Goal: Task Accomplishment & Management: Use online tool/utility

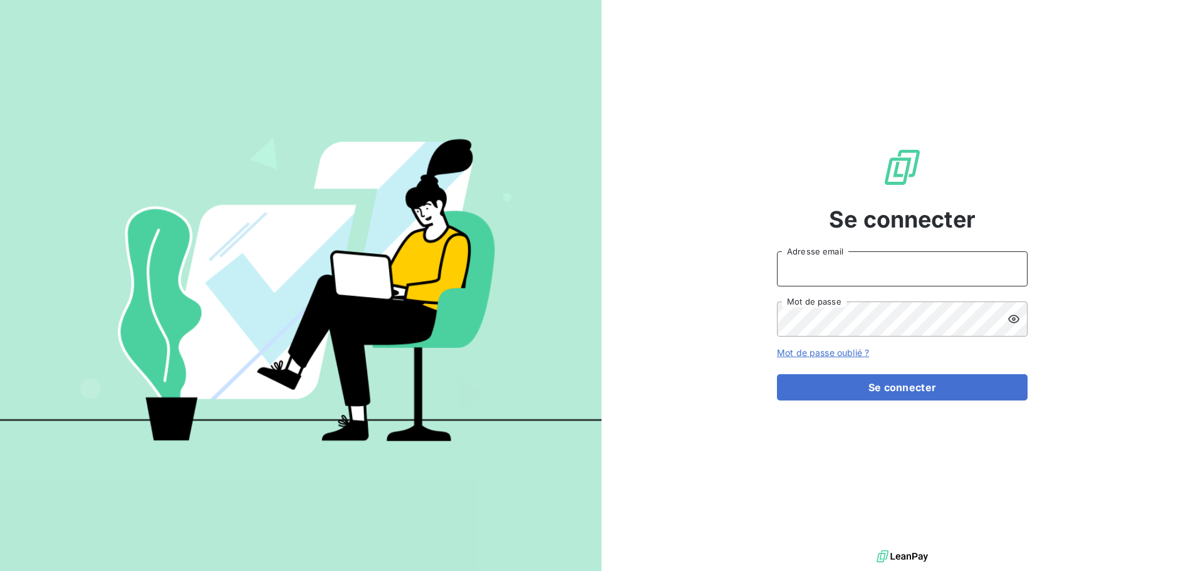
click at [885, 259] on input "Adresse email" at bounding box center [902, 268] width 251 height 35
click at [875, 524] on div "Se connecter Adresse email Mot de passe Mot de passe oublié ? Se connecter" at bounding box center [902, 273] width 251 height 547
click at [0, 0] on div at bounding box center [0, 0] width 0 height 0
click at [835, 283] on input "Adresse email" at bounding box center [902, 268] width 251 height 35
click at [874, 570] on div at bounding box center [601, 571] width 1203 height 0
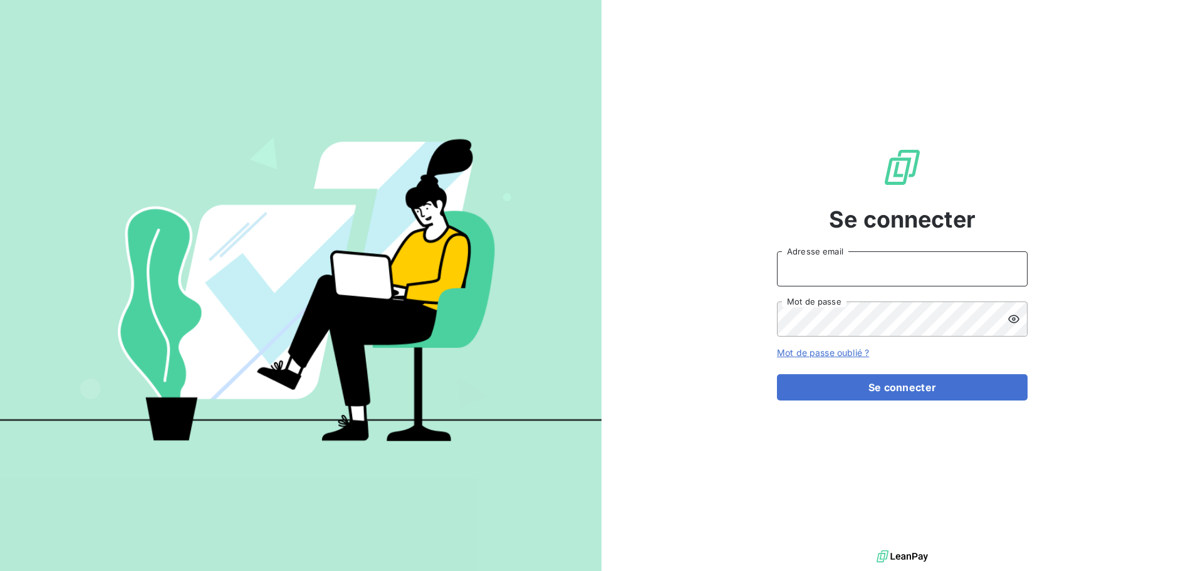
click at [931, 273] on input "Adresse email" at bounding box center [902, 268] width 251 height 35
click at [0, 0] on div at bounding box center [0, 0] width 0 height 0
click at [919, 272] on input "Adresse email" at bounding box center [902, 268] width 251 height 35
type input "[EMAIL_ADDRESS][DOMAIN_NAME]"
click at [958, 229] on span "Se connecter" at bounding box center [902, 219] width 147 height 34
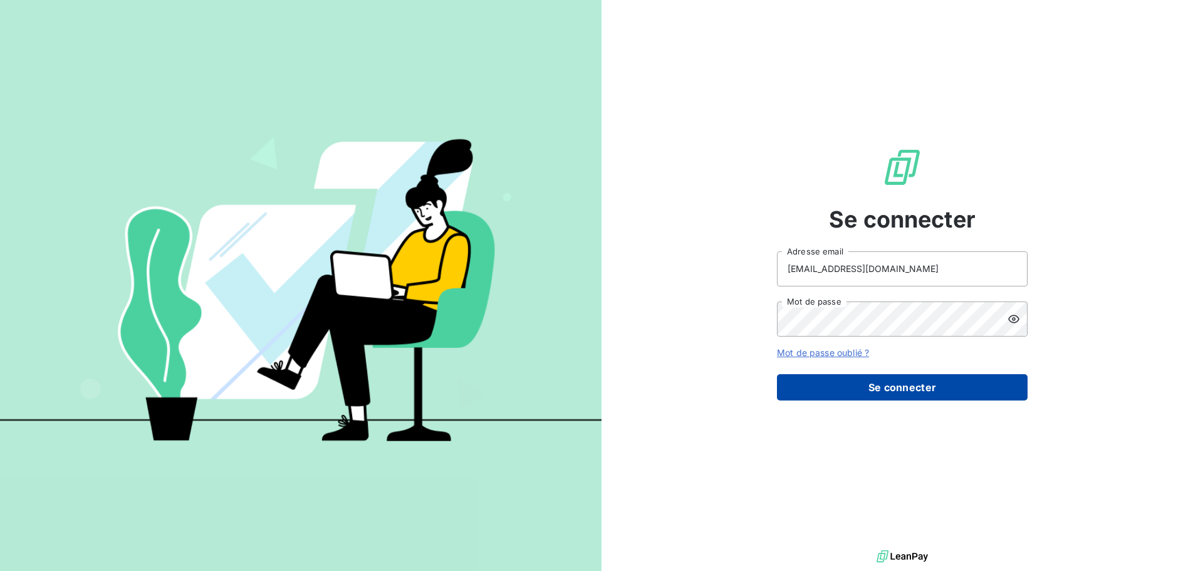
click at [959, 382] on button "Se connecter" at bounding box center [902, 387] width 251 height 26
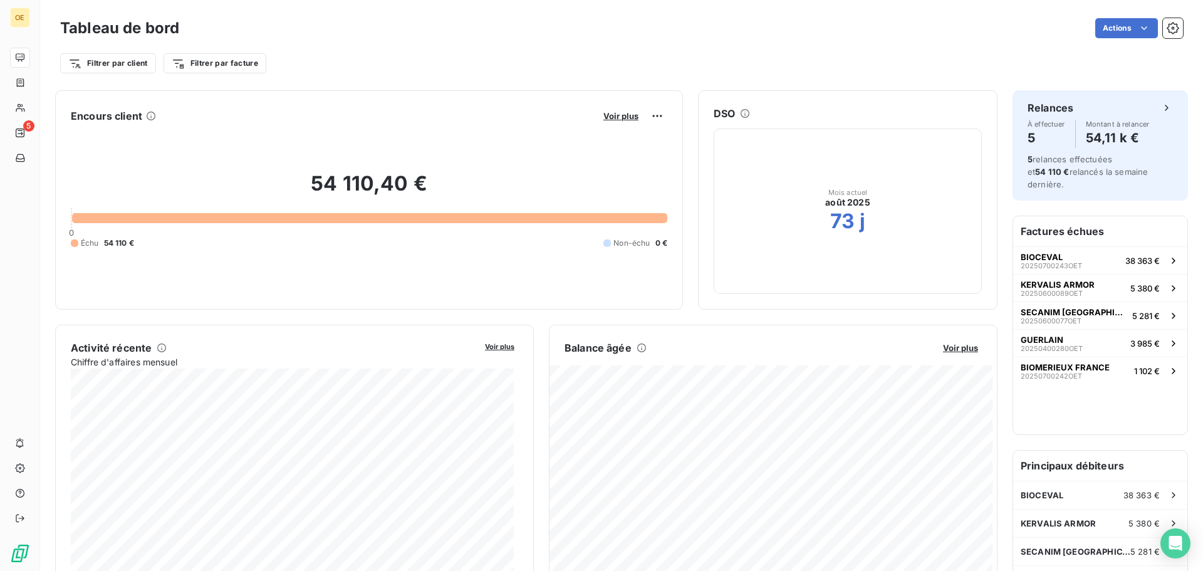
click at [1008, 570] on div at bounding box center [601, 571] width 1203 height 0
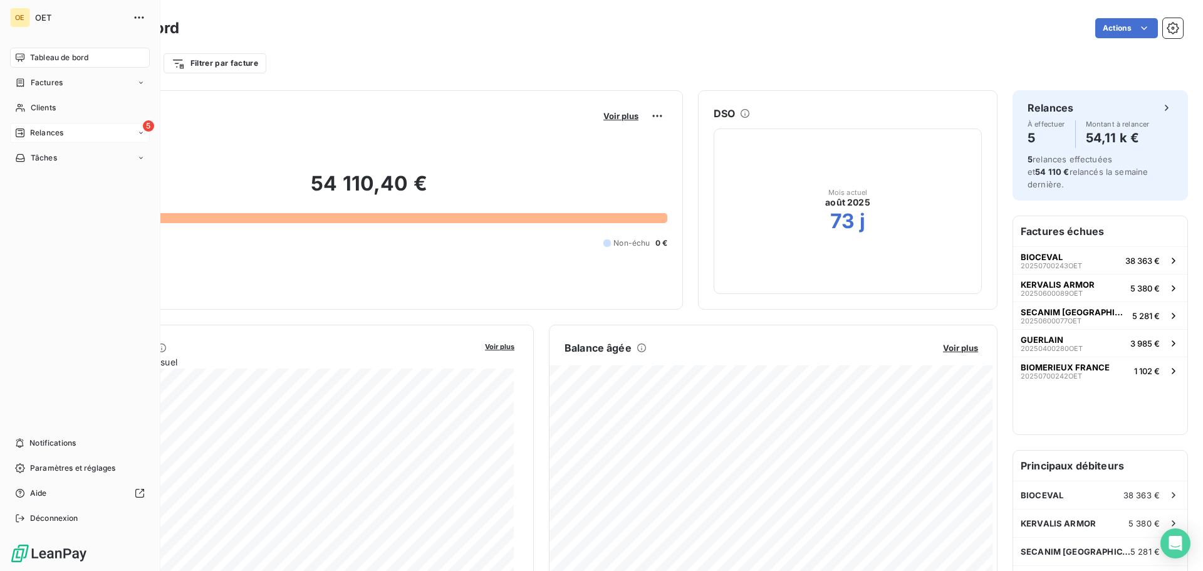
click at [39, 132] on span "Relances" at bounding box center [46, 132] width 33 height 11
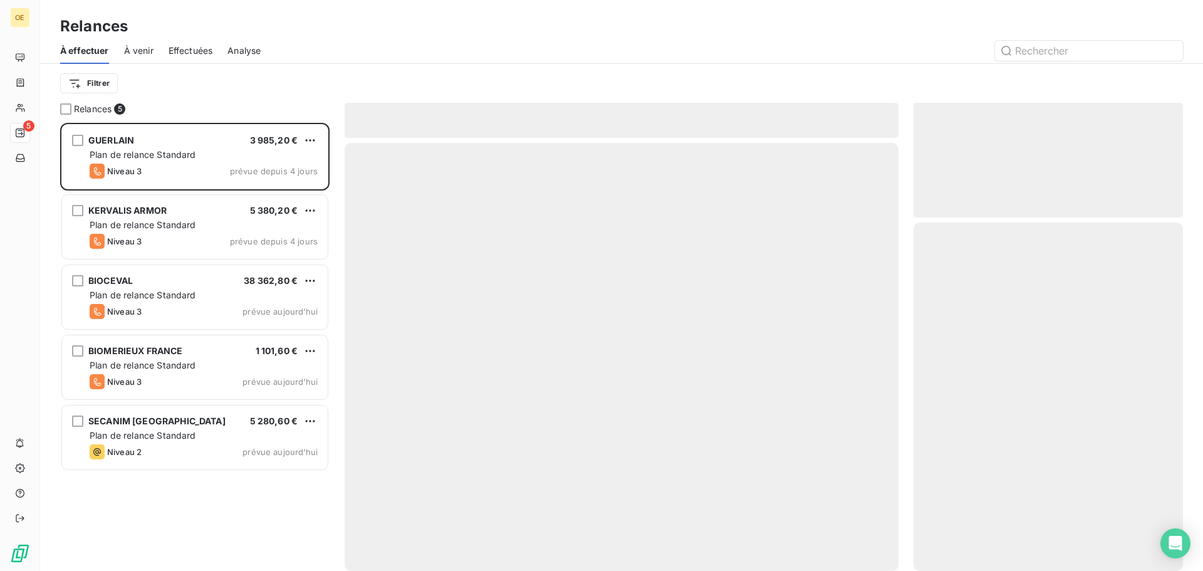
scroll to position [439, 260]
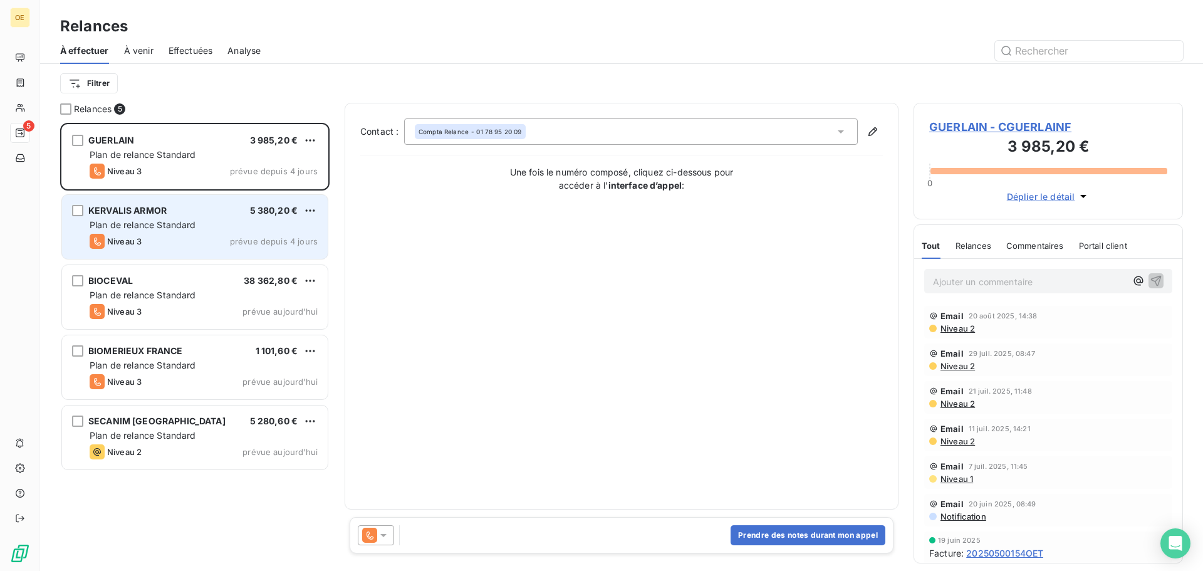
click at [199, 237] on div "Niveau 3 prévue depuis 4 jours" at bounding box center [204, 241] width 228 height 15
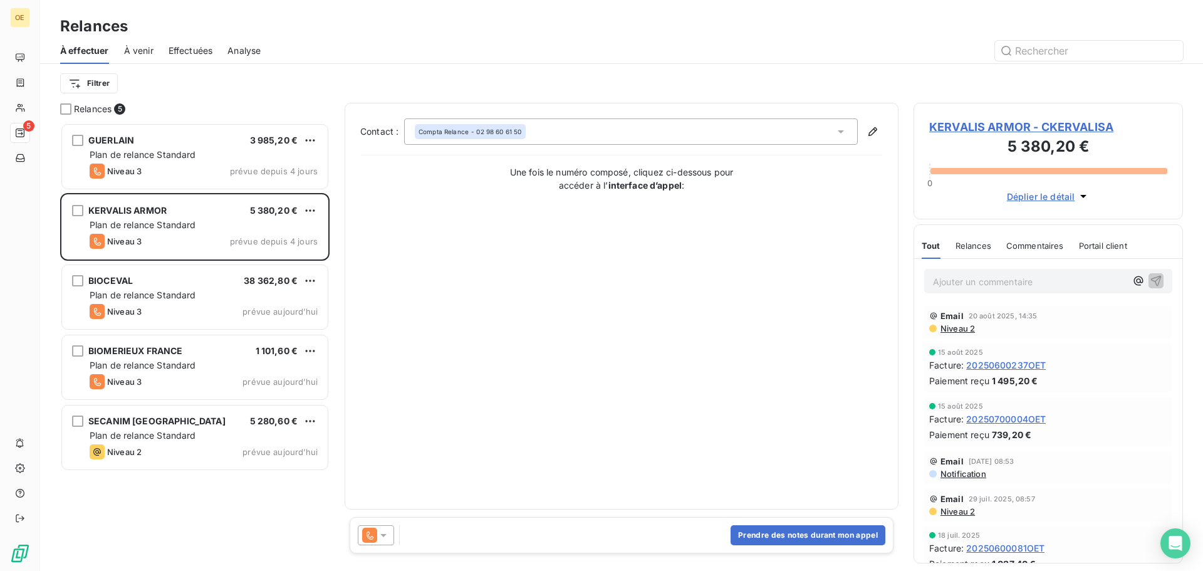
click at [1067, 201] on span "Déplier le détail" at bounding box center [1041, 196] width 68 height 13
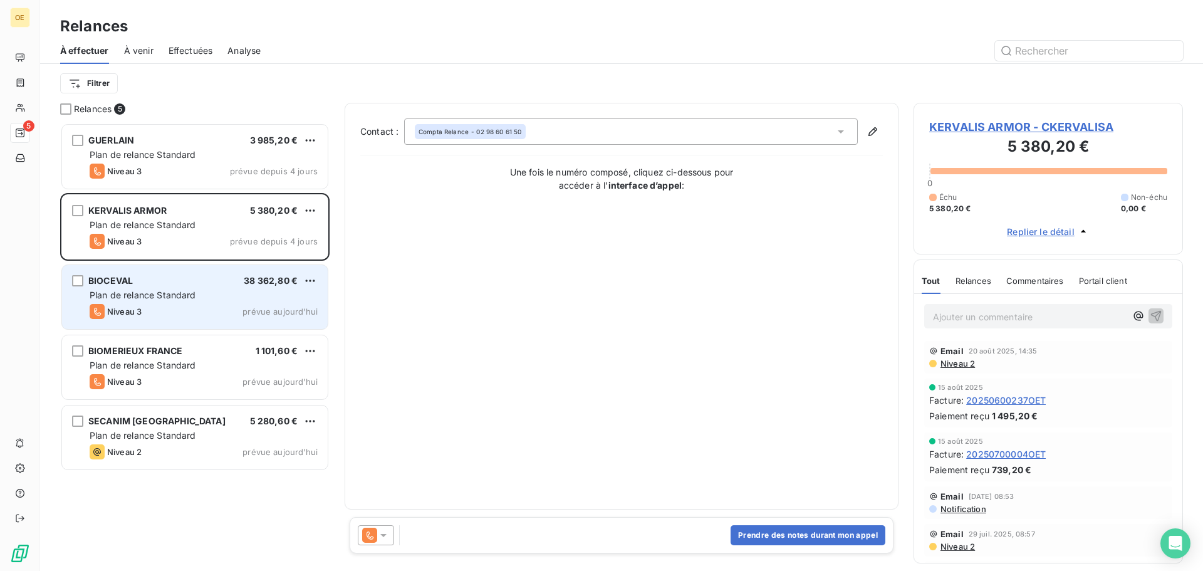
click at [201, 291] on div "Plan de relance Standard" at bounding box center [204, 295] width 228 height 13
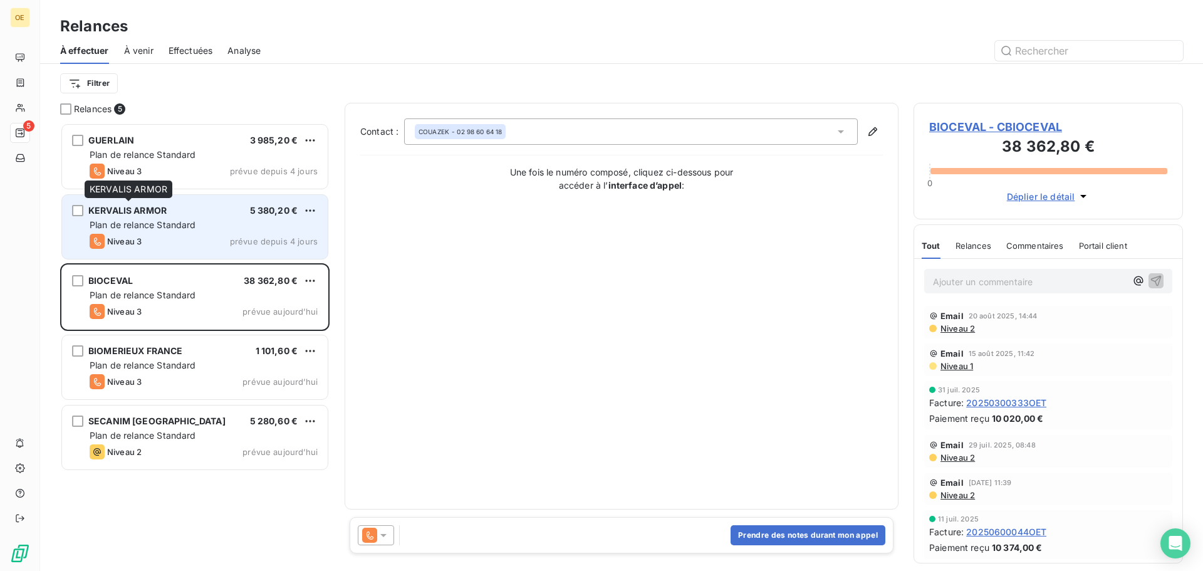
click at [167, 207] on span "KERVALIS ARMOR" at bounding box center [127, 210] width 78 height 11
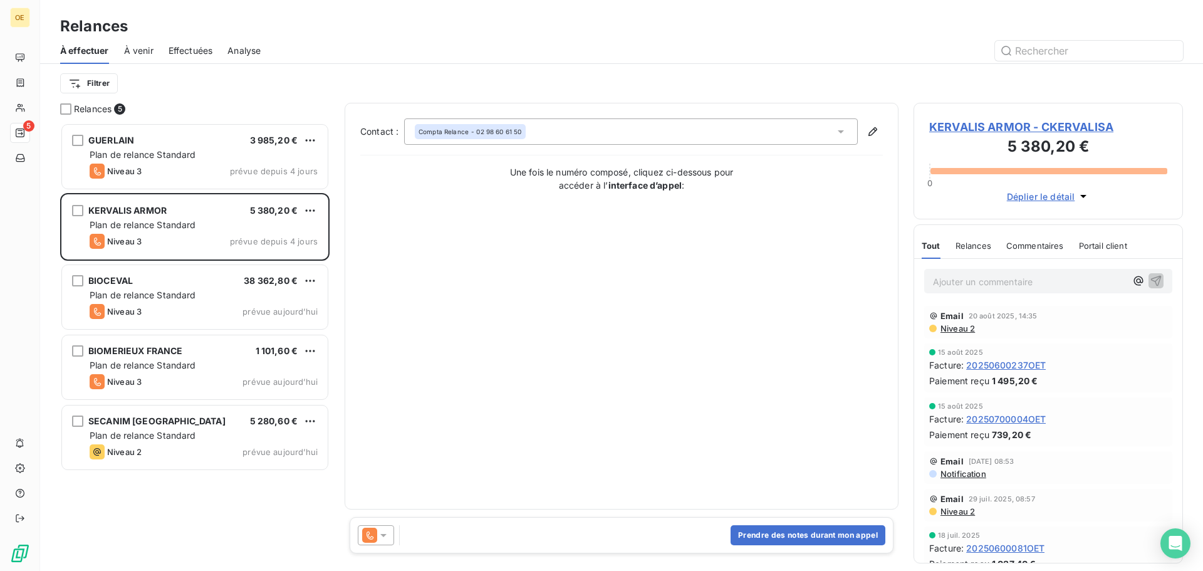
click at [429, 540] on div "Prendre des notes durant mon appel" at bounding box center [622, 535] width 544 height 36
click at [1002, 286] on p "Ajouter un commentaire ﻿" at bounding box center [1029, 282] width 193 height 16
click at [1013, 281] on span "Relance client efféctué par appel le 25/08/2025" at bounding box center [1023, 280] width 180 height 11
click at [1151, 283] on icon "button" at bounding box center [1156, 280] width 11 height 11
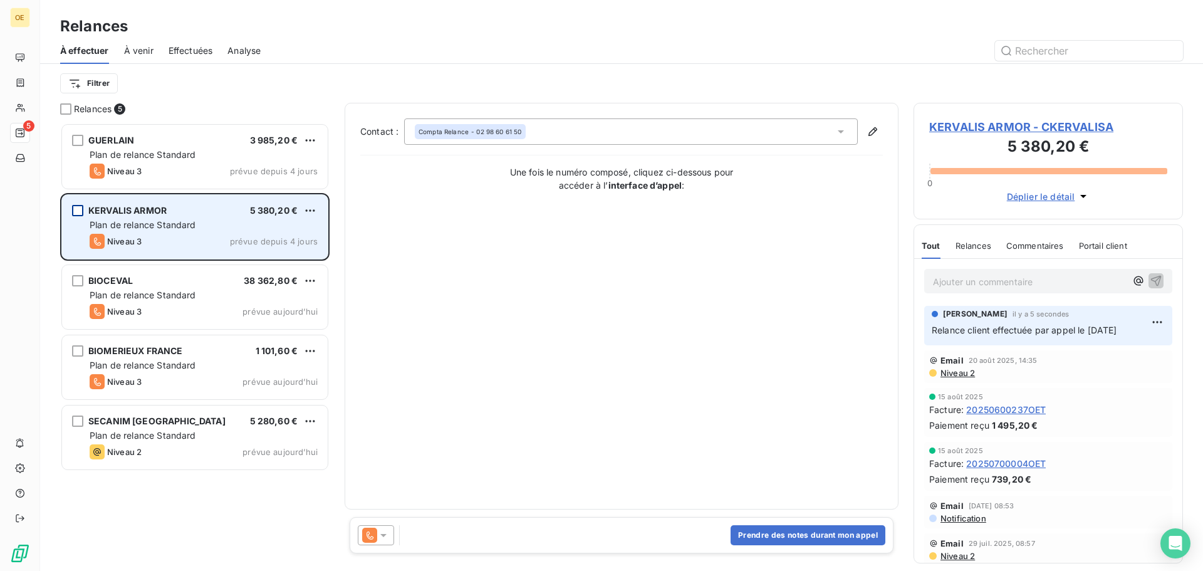
click at [79, 207] on div "grid" at bounding box center [77, 210] width 11 height 11
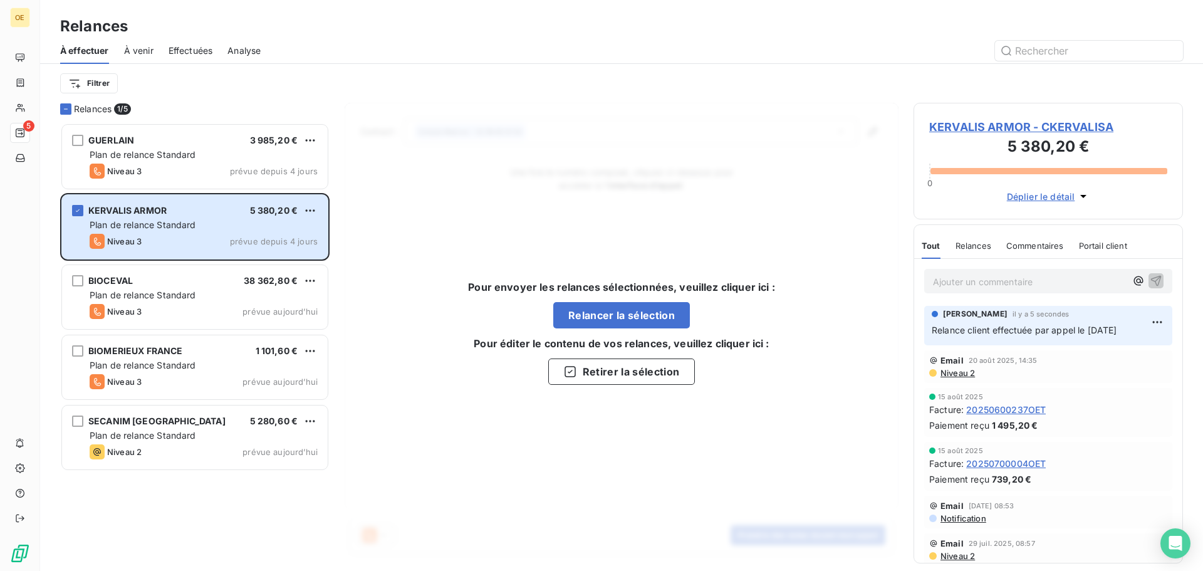
click at [416, 164] on div "Pour envoyer les relances sélectionnées, veuillez cliquer ici : Relancer la sél…" at bounding box center [622, 332] width 554 height 458
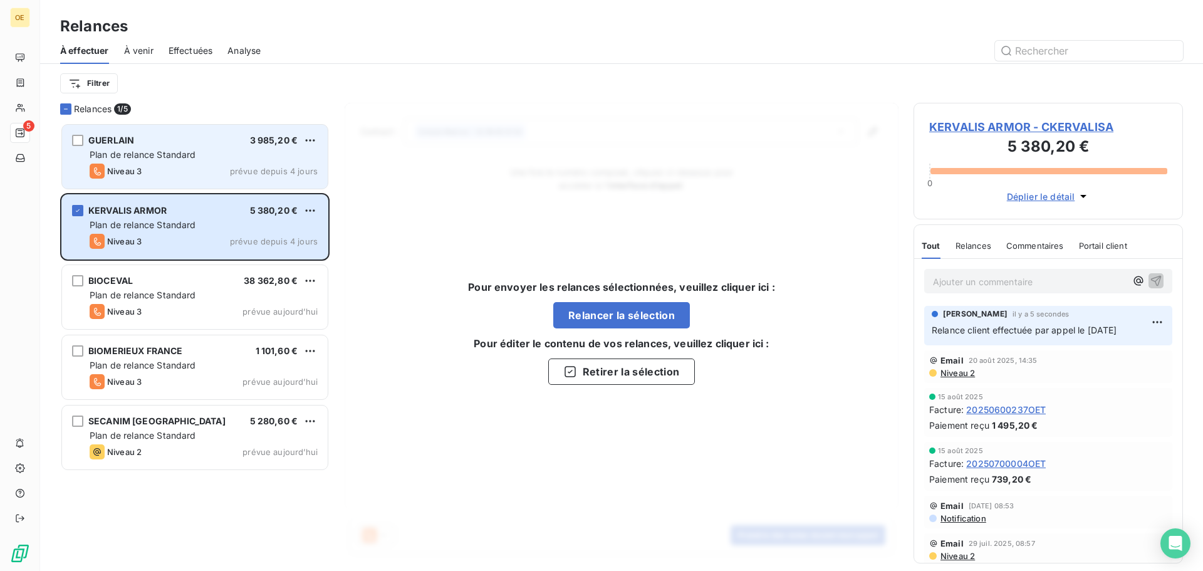
click at [221, 172] on div "Niveau 3 prévue depuis 4 jours" at bounding box center [204, 171] width 228 height 15
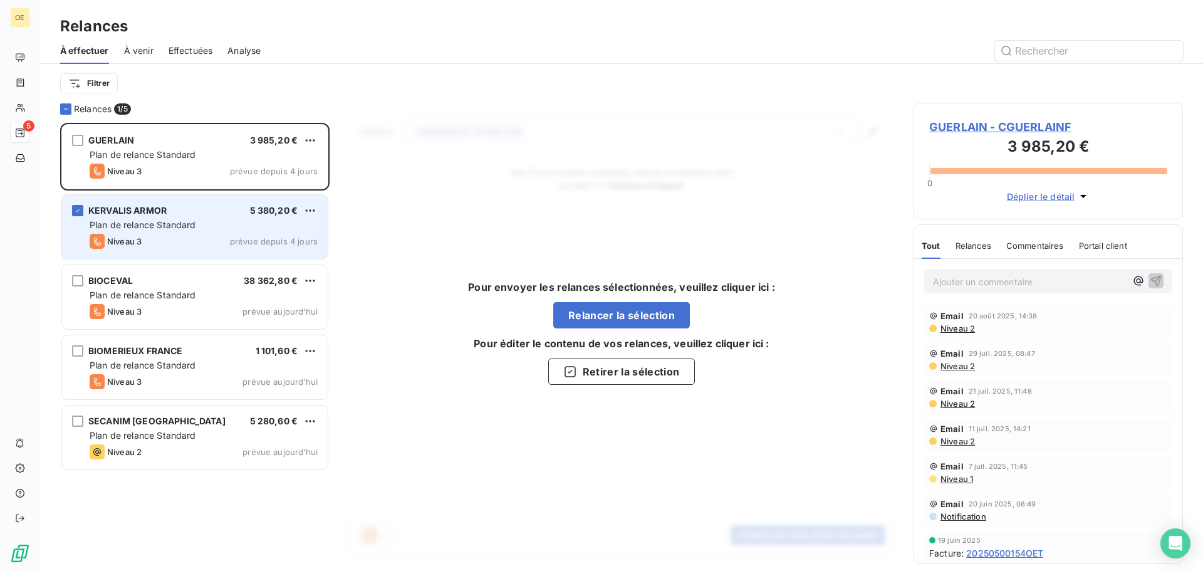
click at [137, 244] on span "Niveau 3" at bounding box center [124, 241] width 34 height 10
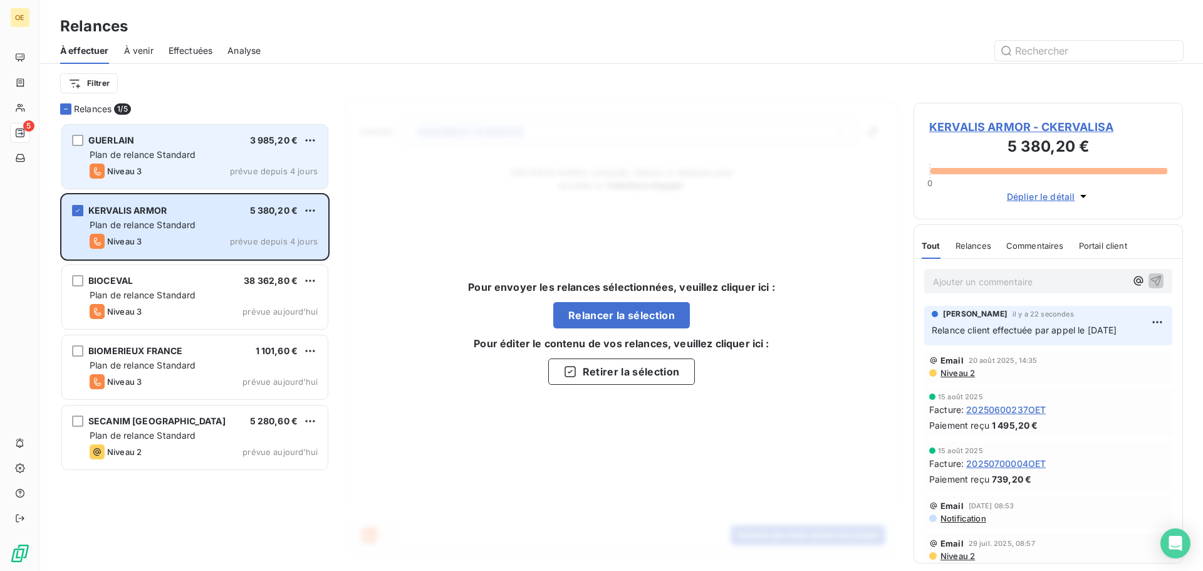
click at [165, 155] on span "Plan de relance Standard" at bounding box center [143, 154] width 107 height 11
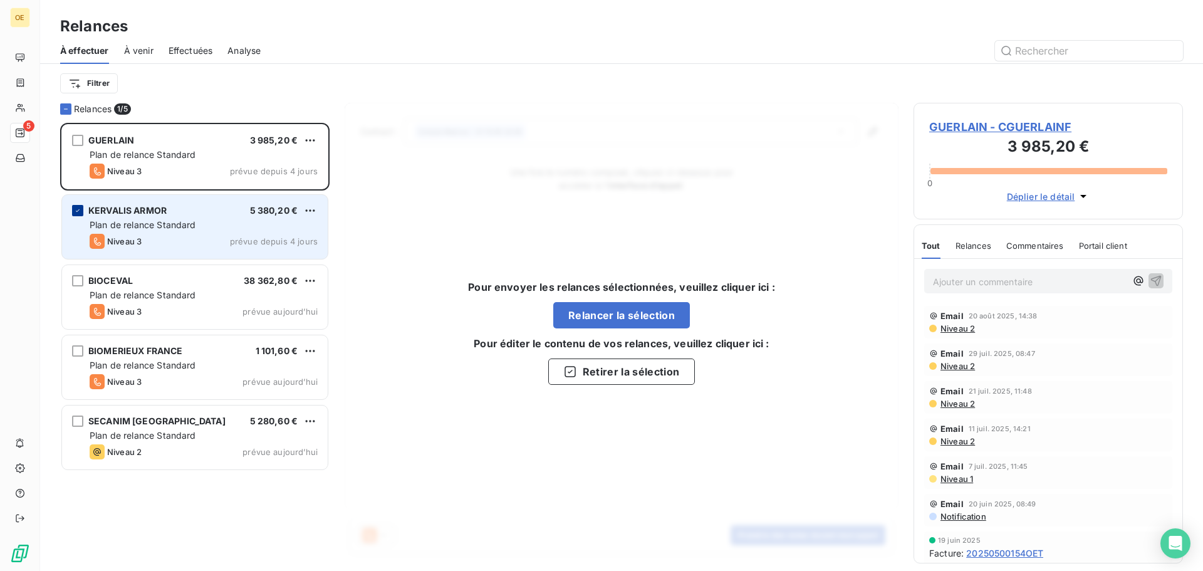
click at [73, 207] on div "grid" at bounding box center [77, 210] width 11 height 11
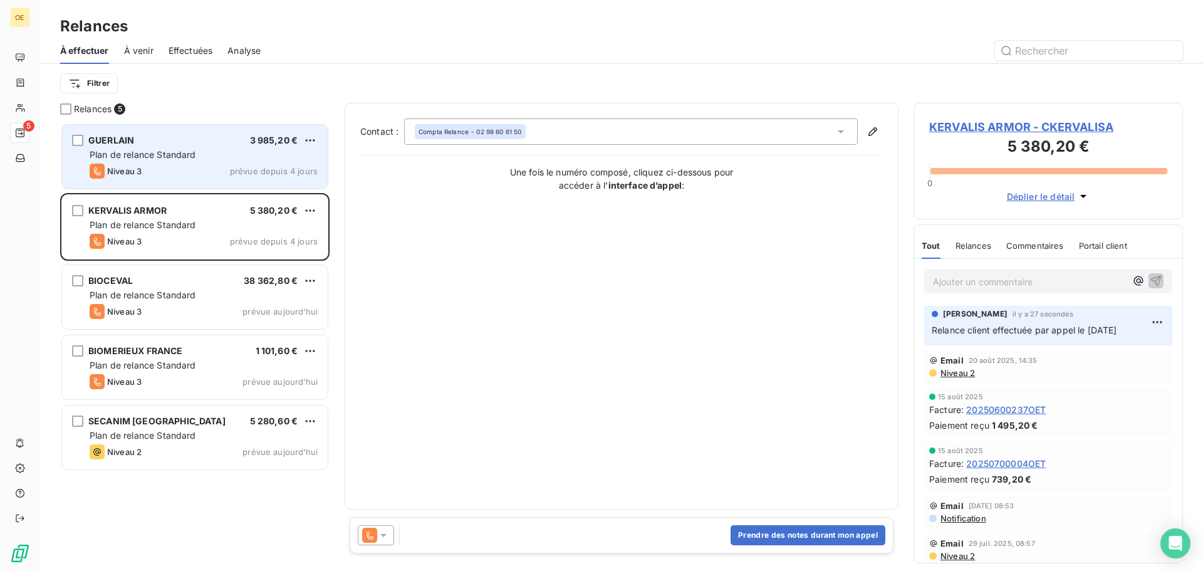
click at [189, 159] on span "Plan de relance Standard" at bounding box center [143, 154] width 107 height 11
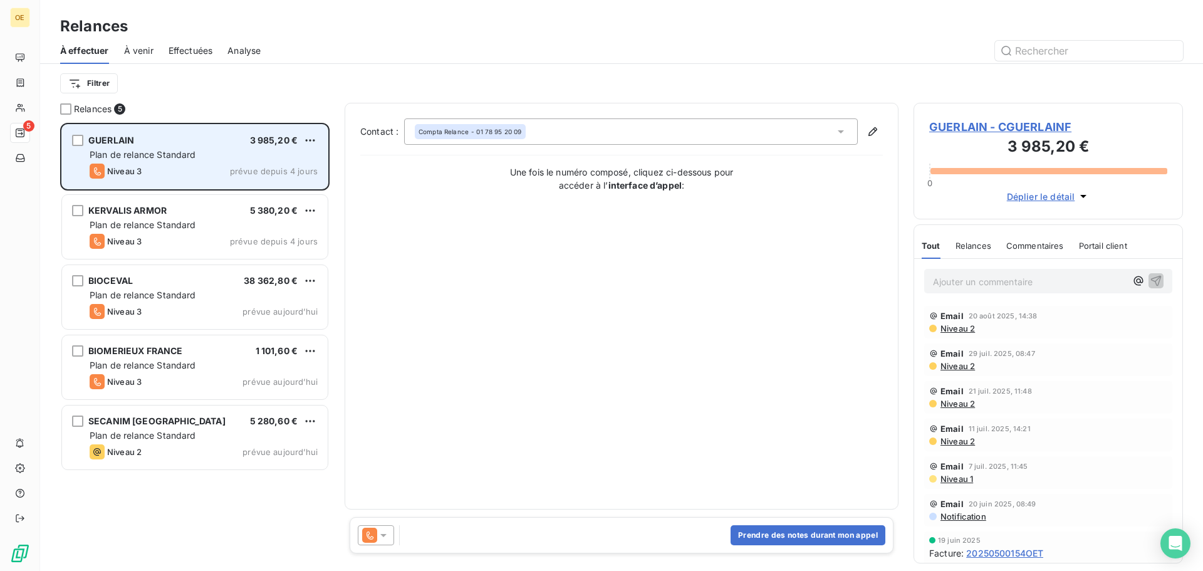
click at [180, 174] on div "Niveau 3 prévue depuis 4 jours" at bounding box center [204, 171] width 228 height 15
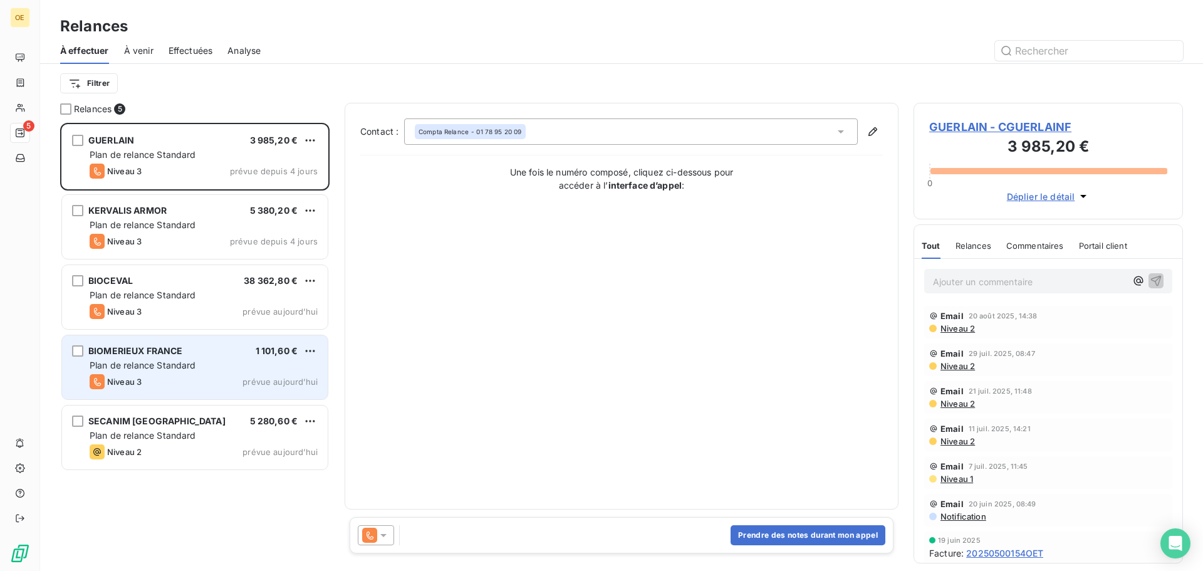
click at [175, 372] on div "BIOMERIEUX FRANCE 1 101,60 € Plan de relance Standard Niveau 3 prévue aujourd’h…" at bounding box center [195, 367] width 266 height 64
